Goal: Task Accomplishment & Management: Complete application form

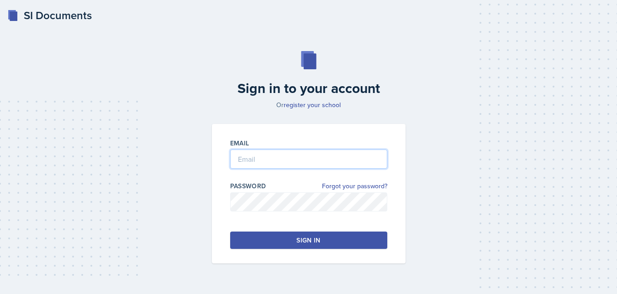
click at [280, 158] on input "email" at bounding box center [308, 159] width 157 height 19
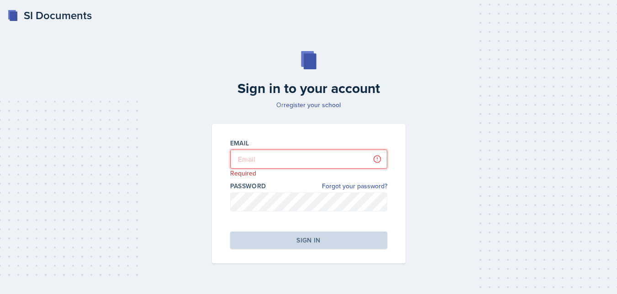
type input "[EMAIL_ADDRESS][DOMAIN_NAME]"
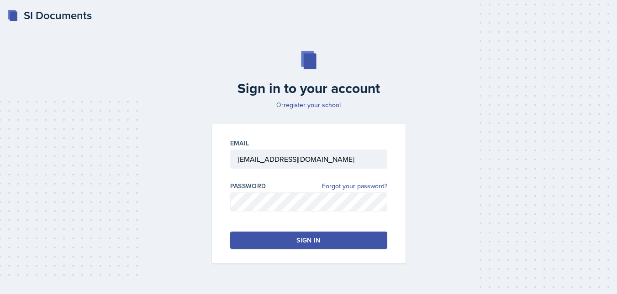
click at [252, 237] on button "Sign in" at bounding box center [308, 240] width 157 height 17
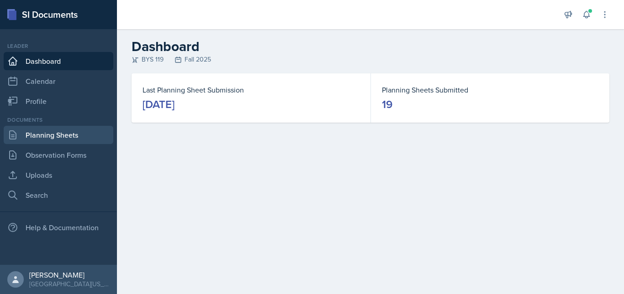
click at [42, 134] on link "Planning Sheets" at bounding box center [59, 135] width 110 height 18
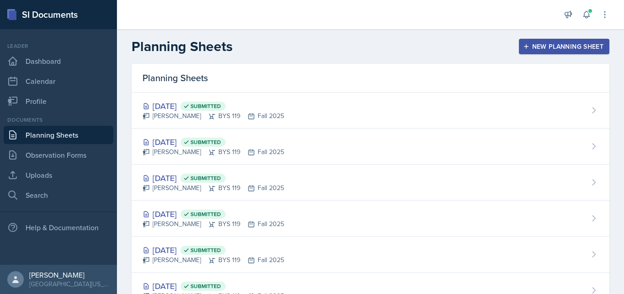
click at [526, 43] on div "New Planning Sheet" at bounding box center [564, 46] width 79 height 7
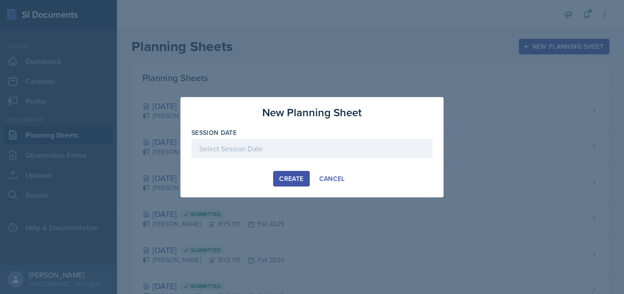
click at [286, 149] on div at bounding box center [311, 148] width 241 height 19
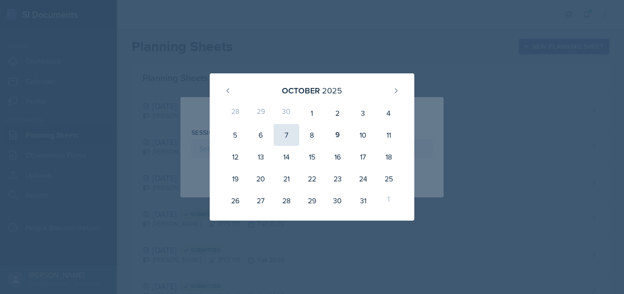
click at [288, 137] on div "7" at bounding box center [286, 135] width 26 height 22
type input "[DATE]"
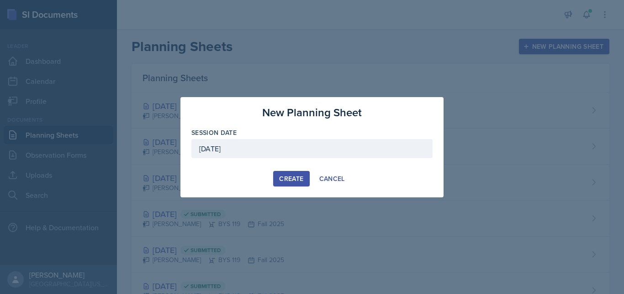
click at [286, 181] on div "Create" at bounding box center [291, 178] width 24 height 7
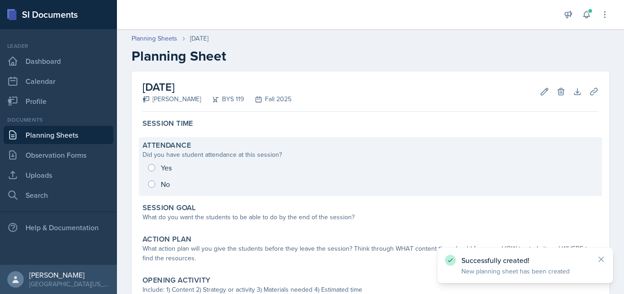
click at [158, 169] on div "Yes No" at bounding box center [370, 176] width 456 height 33
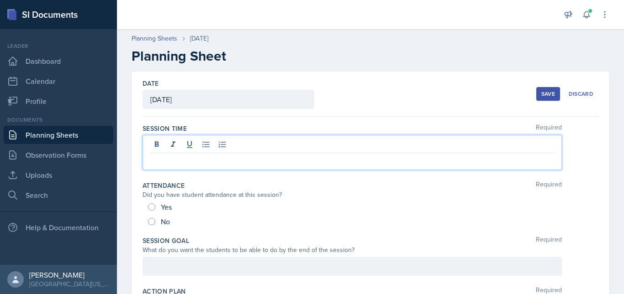
click at [158, 146] on div at bounding box center [351, 152] width 419 height 35
click at [151, 210] on input "Yes" at bounding box center [151, 207] width 7 height 7
radio input "true"
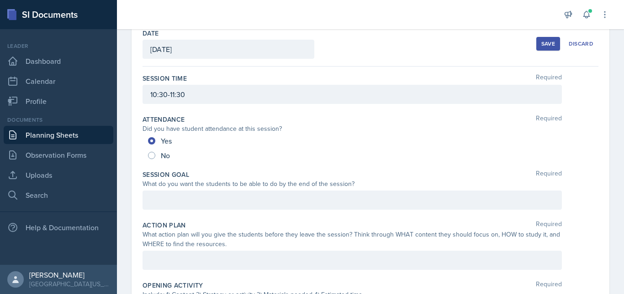
click at [163, 206] on div at bounding box center [351, 200] width 419 height 19
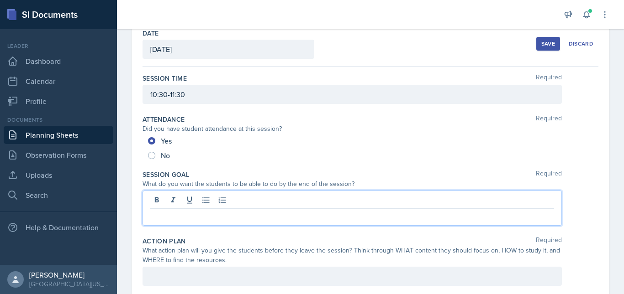
scroll to position [66, 0]
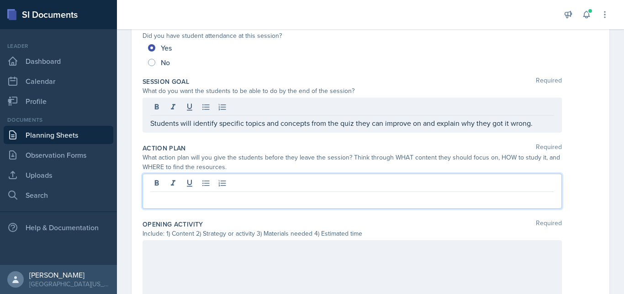
click at [240, 205] on p at bounding box center [352, 199] width 404 height 11
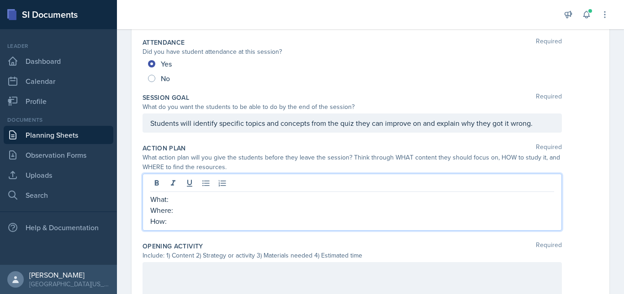
click at [211, 203] on p "What:" at bounding box center [352, 199] width 404 height 11
click at [188, 212] on p "Where:" at bounding box center [352, 210] width 404 height 11
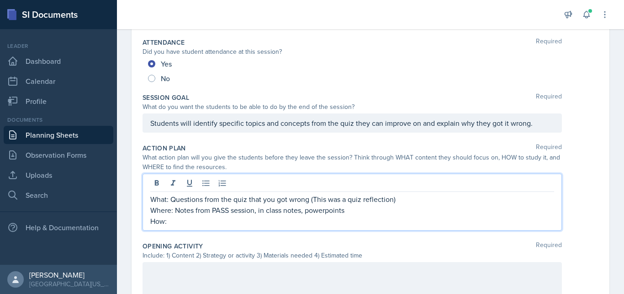
click at [181, 220] on p "How:" at bounding box center [352, 221] width 404 height 11
click at [327, 210] on p "Where: Notes from PASS session, in class notes, powerpoints" at bounding box center [352, 210] width 404 height 11
click at [280, 219] on p "How: explain it to someone else," at bounding box center [352, 221] width 404 height 11
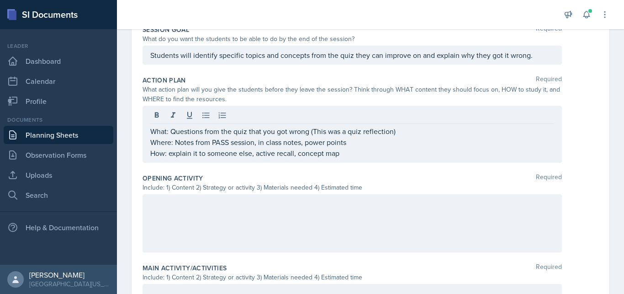
click at [252, 224] on div at bounding box center [351, 224] width 419 height 58
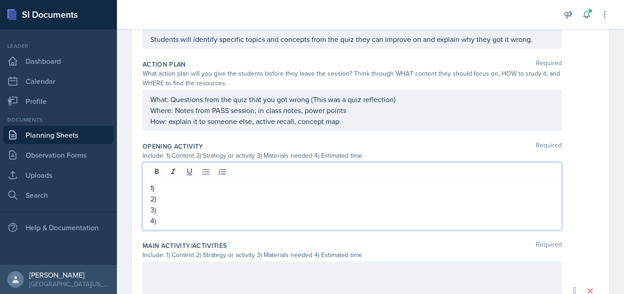
click at [183, 187] on p "1)" at bounding box center [352, 188] width 404 height 11
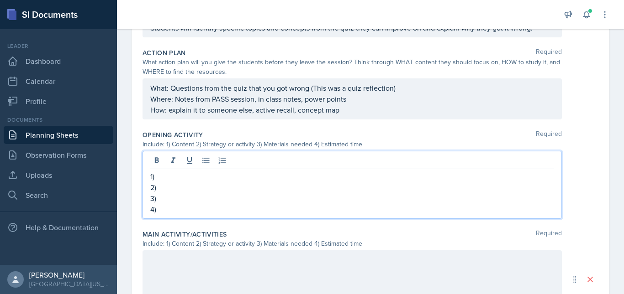
scroll to position [223, 0]
click at [173, 186] on p "2)" at bounding box center [352, 187] width 404 height 11
click at [177, 202] on p "3)" at bounding box center [352, 198] width 404 height 11
click at [168, 211] on p "4)" at bounding box center [352, 209] width 404 height 11
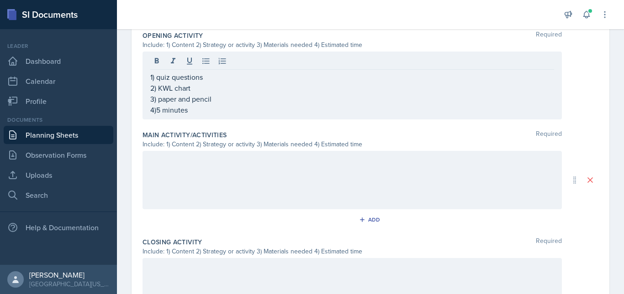
click at [198, 187] on div at bounding box center [351, 180] width 419 height 58
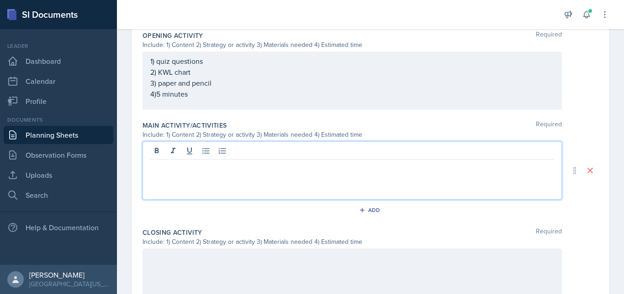
scroll to position [338, 0]
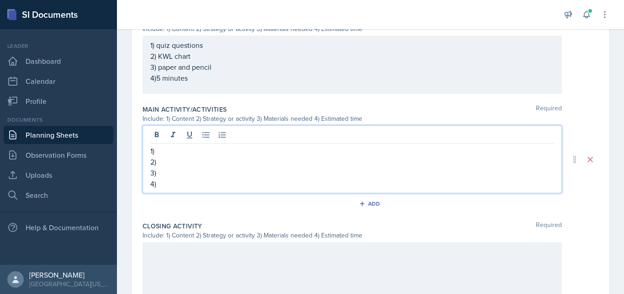
click at [173, 149] on p "1)" at bounding box center [352, 151] width 404 height 11
click at [178, 160] on p "2)" at bounding box center [352, 162] width 404 height 11
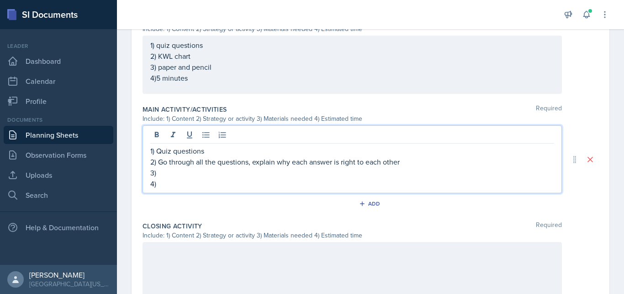
click at [192, 174] on p "3)" at bounding box center [352, 173] width 404 height 11
click at [184, 186] on p "4)" at bounding box center [352, 184] width 404 height 11
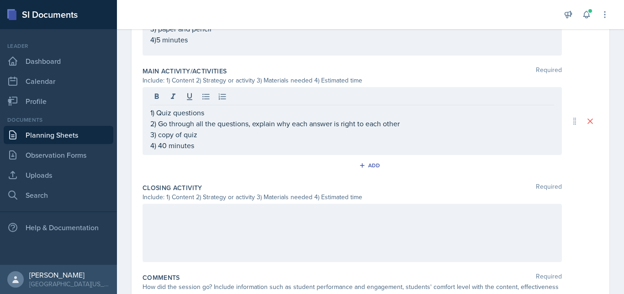
click at [208, 233] on div at bounding box center [351, 233] width 419 height 58
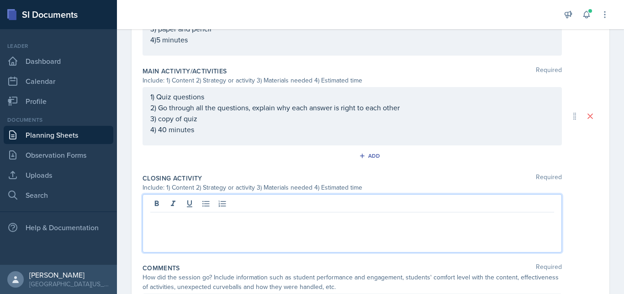
scroll to position [393, 0]
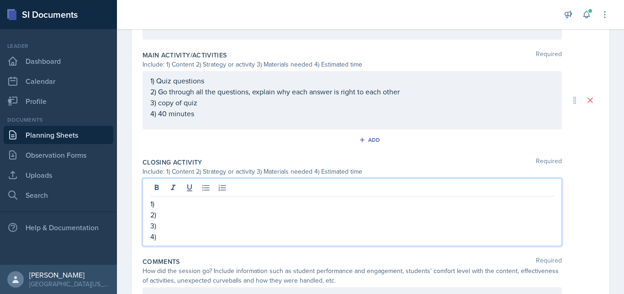
click at [179, 206] on p "1)" at bounding box center [352, 204] width 404 height 11
click at [173, 216] on p "2)" at bounding box center [352, 215] width 404 height 11
click at [169, 228] on p "3)" at bounding box center [352, 226] width 404 height 11
click at [170, 238] on p "4)" at bounding box center [352, 236] width 404 height 11
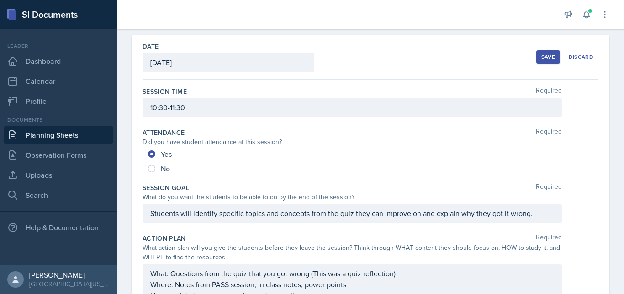
scroll to position [0, 0]
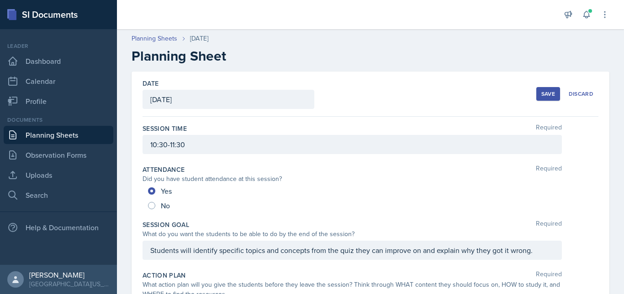
click at [541, 92] on div "Save" at bounding box center [548, 93] width 14 height 7
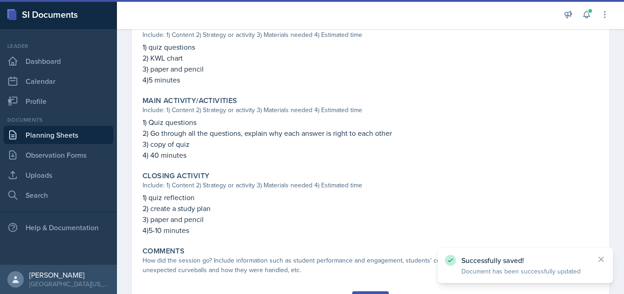
scroll to position [356, 0]
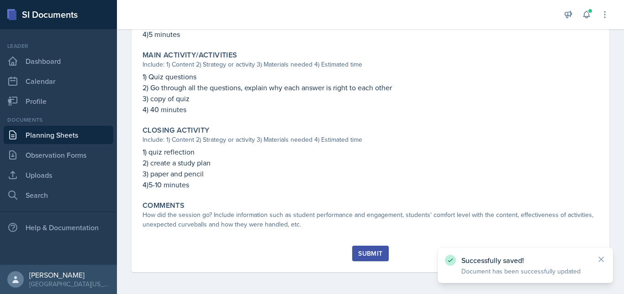
click at [363, 258] on button "Submit" at bounding box center [370, 254] width 36 height 16
